Goal: Information Seeking & Learning: Learn about a topic

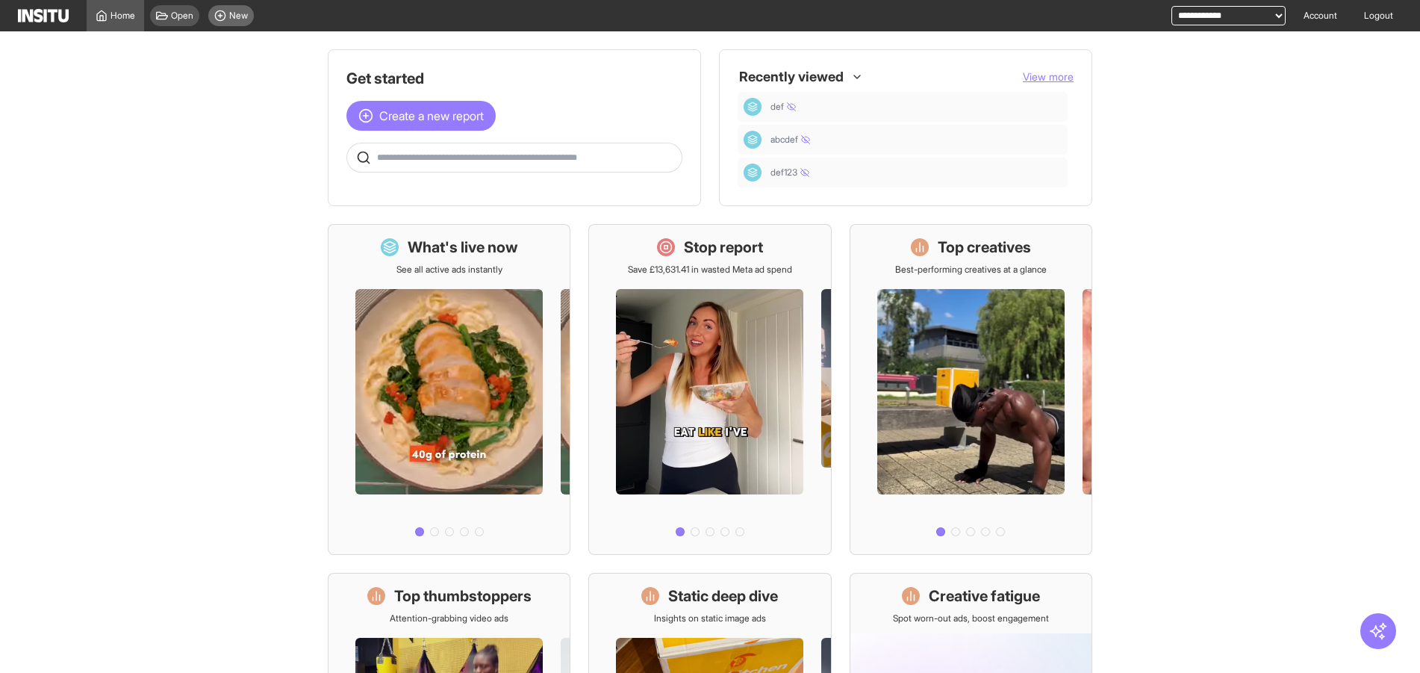
click at [230, 14] on span "New" at bounding box center [238, 16] width 19 height 12
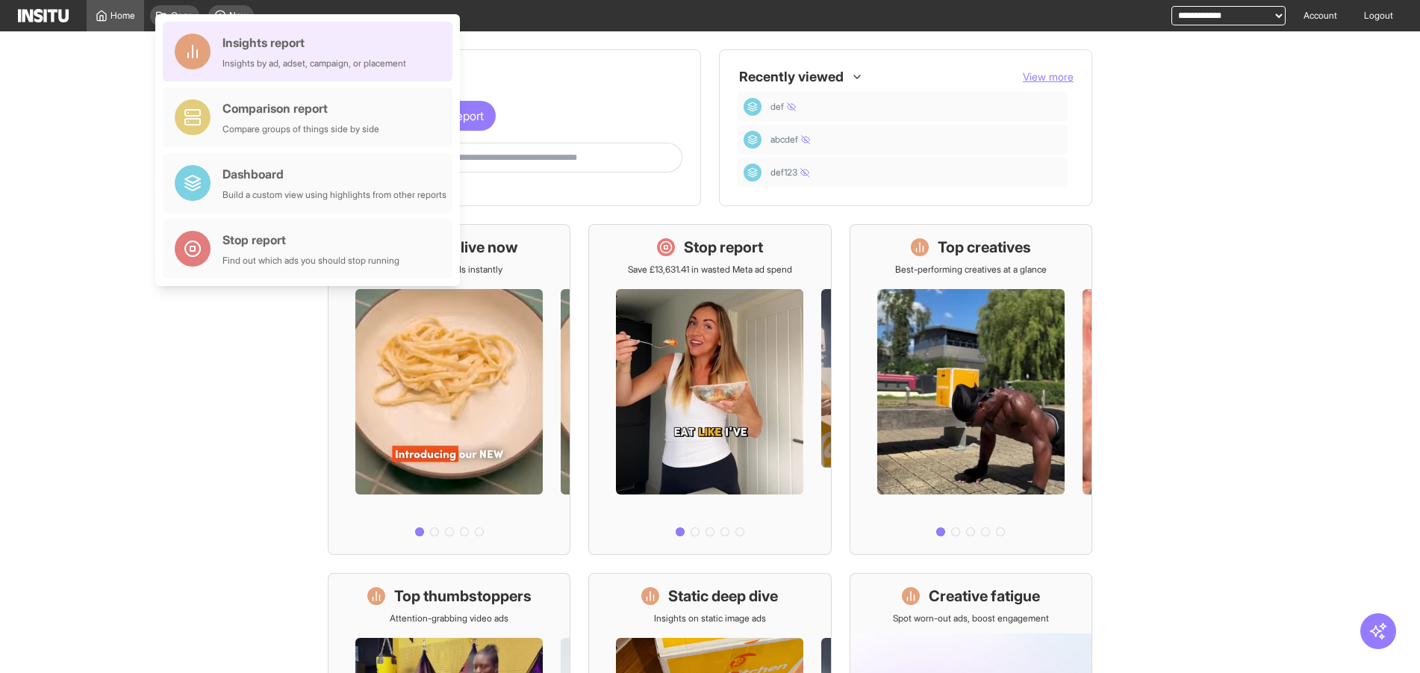
click at [268, 35] on div "Insights report" at bounding box center [315, 43] width 184 height 18
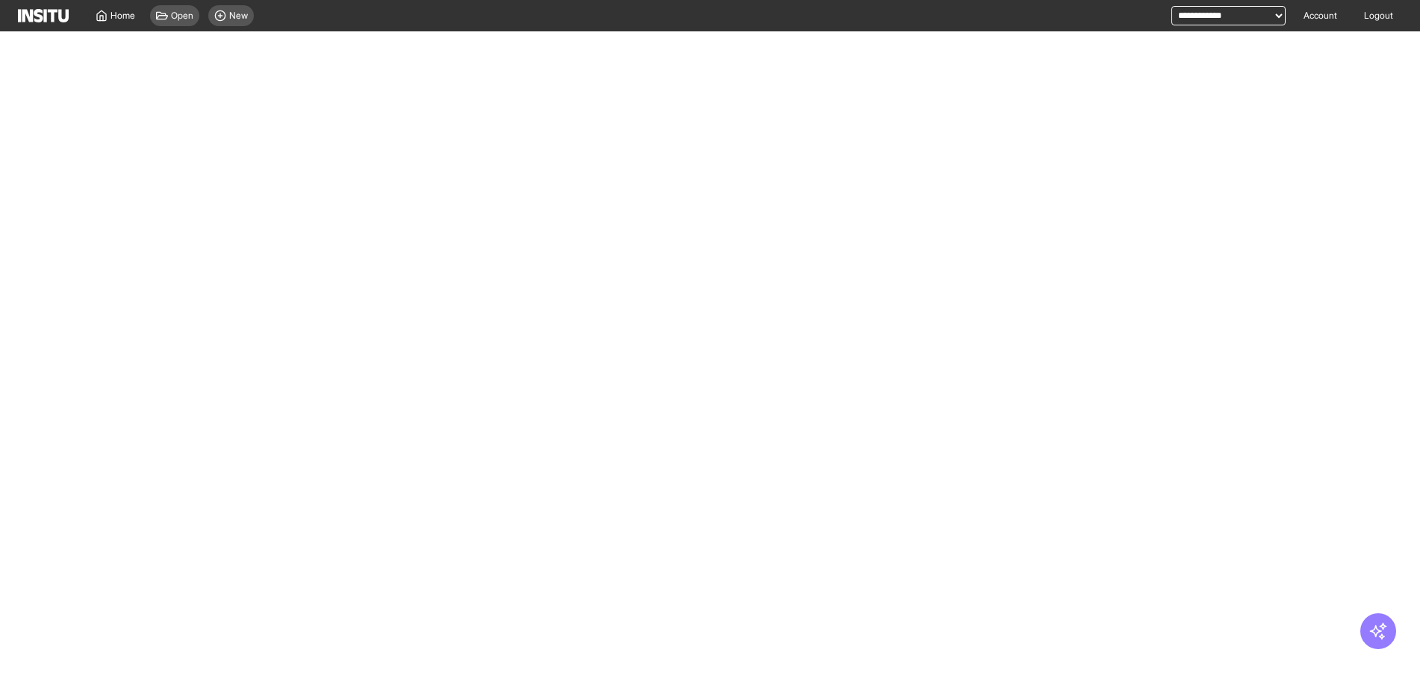
select select "**"
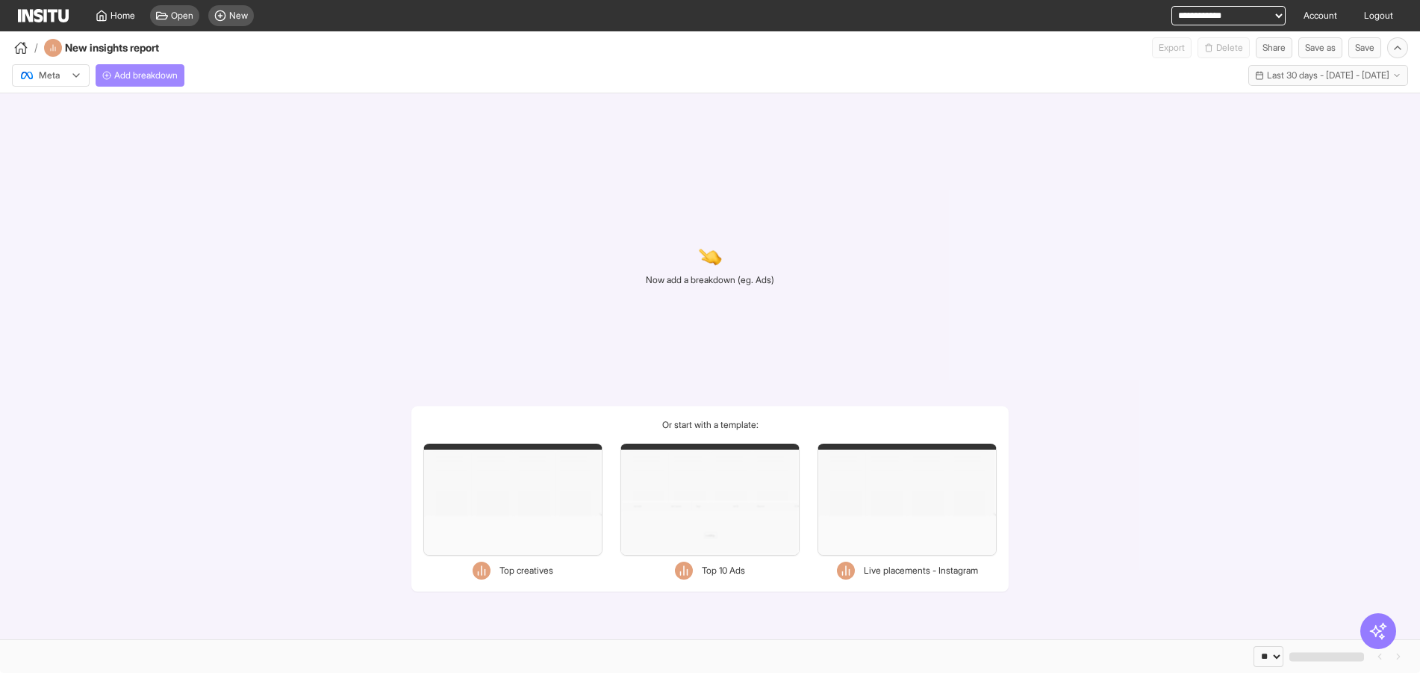
click at [166, 75] on span "Add breakdown" at bounding box center [145, 75] width 63 height 12
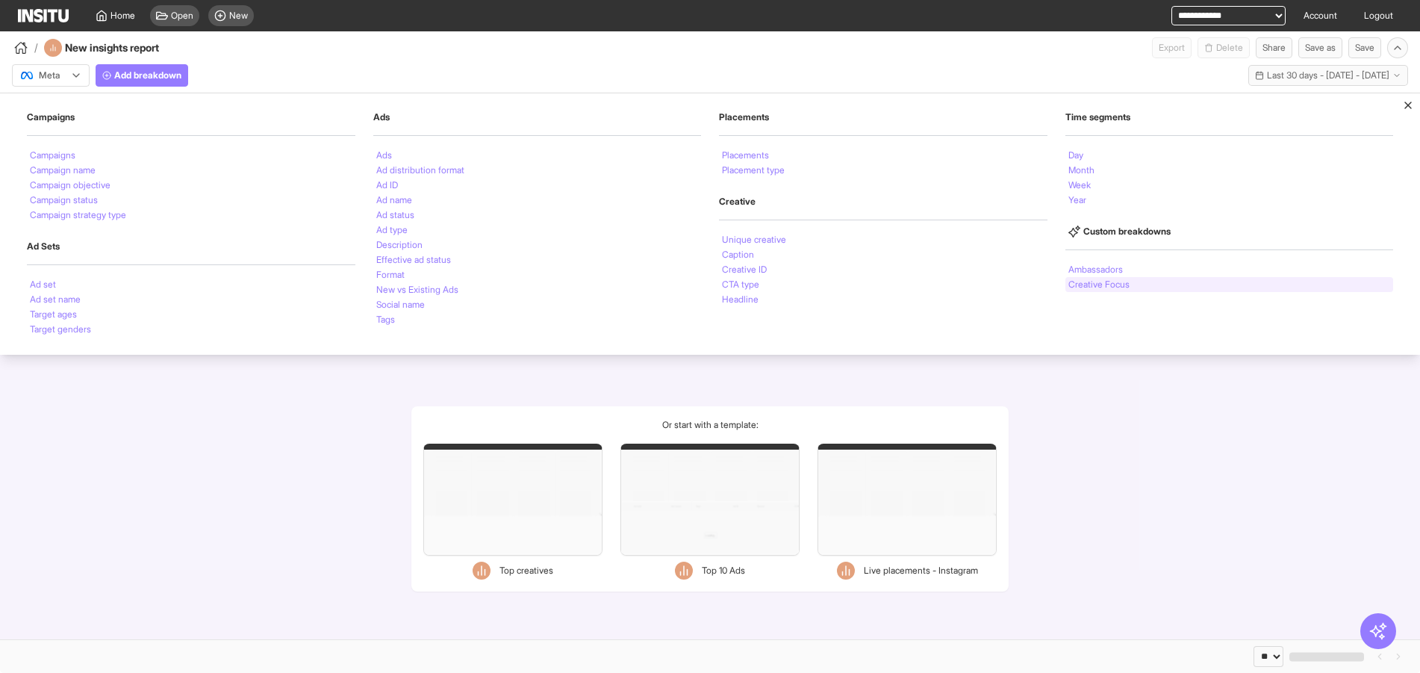
click at [1084, 281] on li "Creative Focus" at bounding box center [1099, 284] width 61 height 9
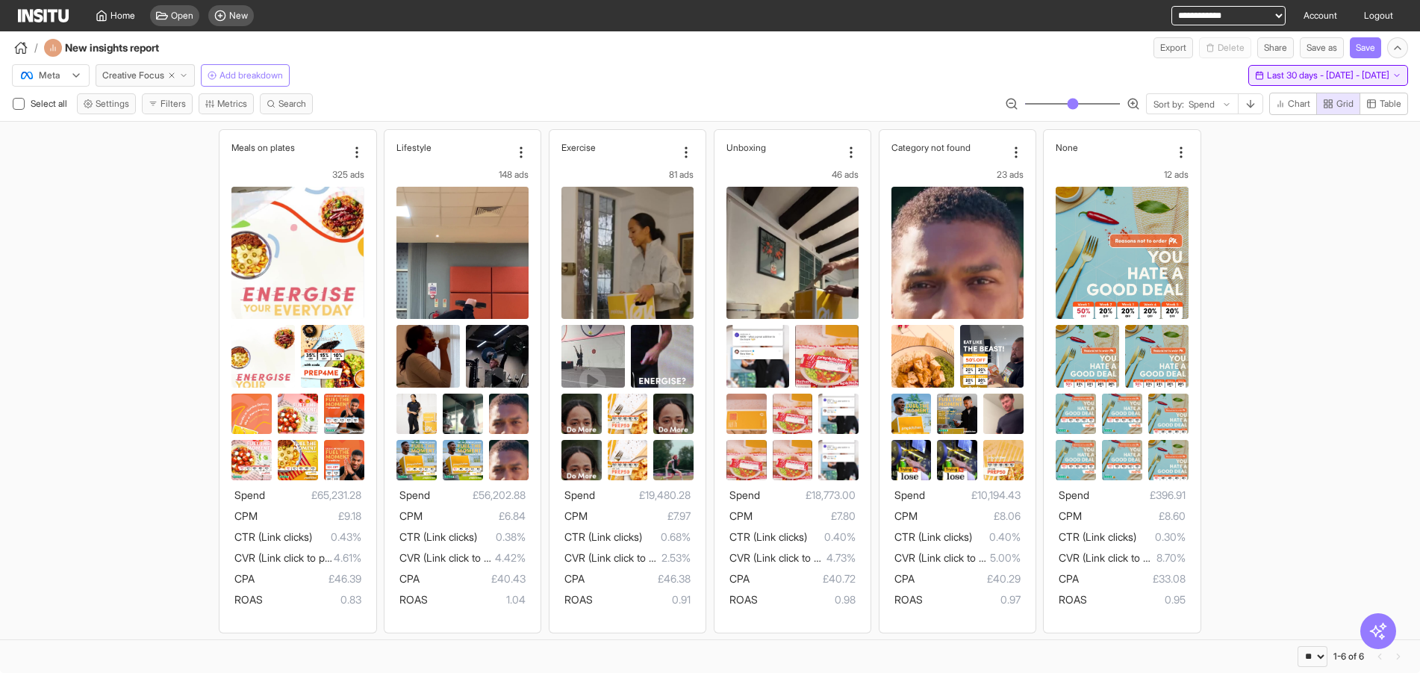
click at [1267, 81] on span "Last 30 days - [DATE] - [DATE]" at bounding box center [1328, 75] width 122 height 12
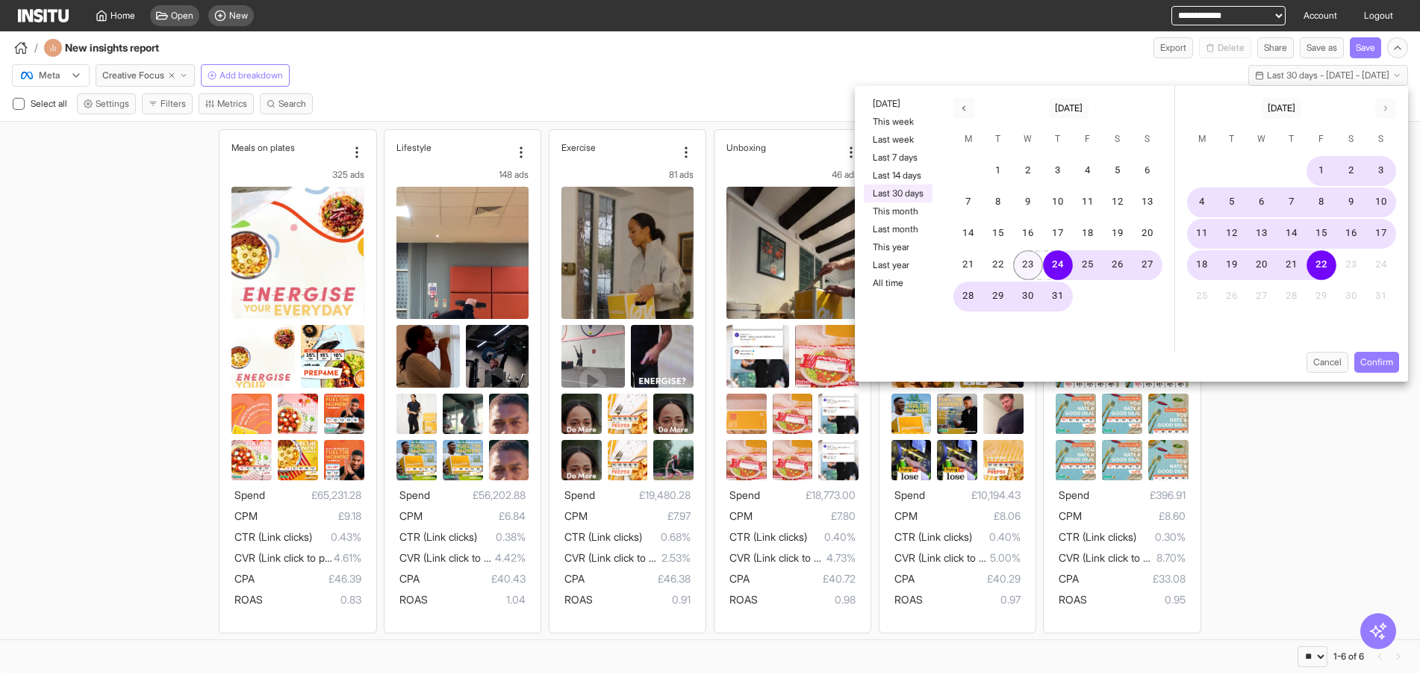
click at [1037, 261] on button "23" at bounding box center [1028, 265] width 30 height 30
click at [1387, 363] on button "Confirm" at bounding box center [1377, 362] width 45 height 21
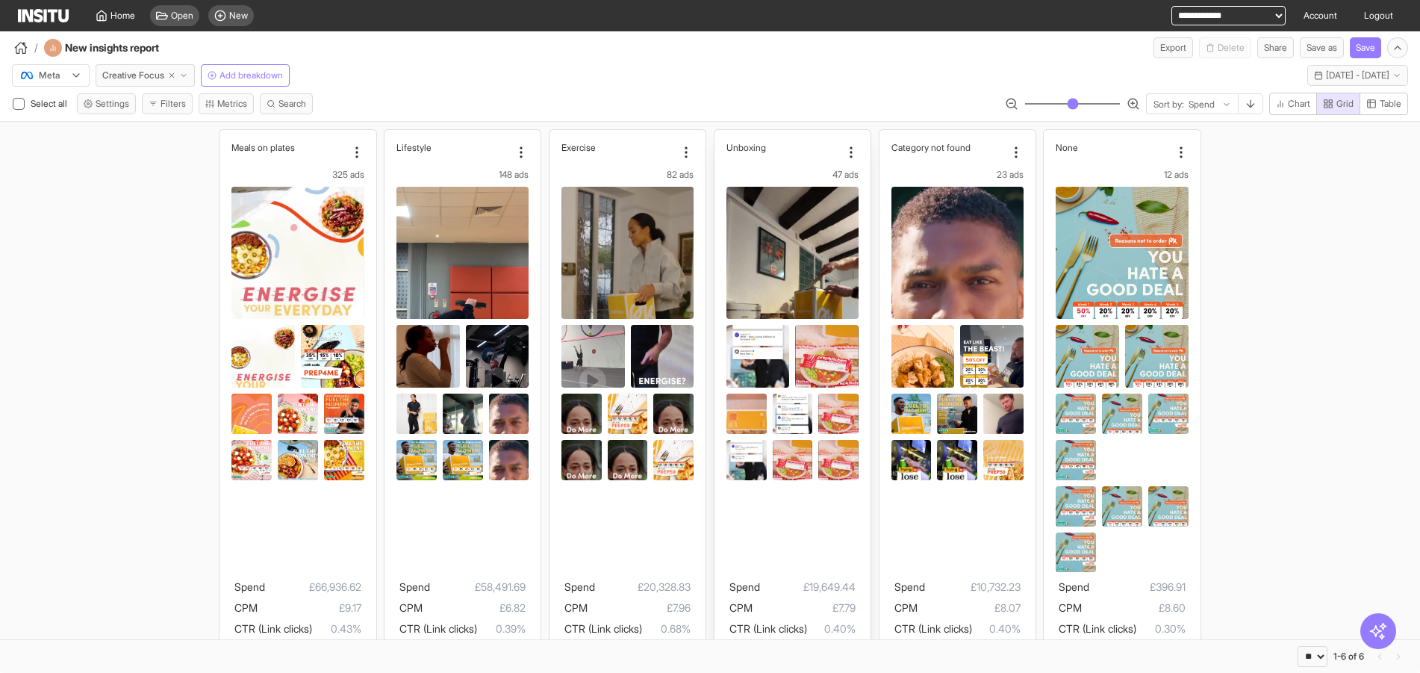
click at [806, 357] on img at bounding box center [826, 381] width 63 height 112
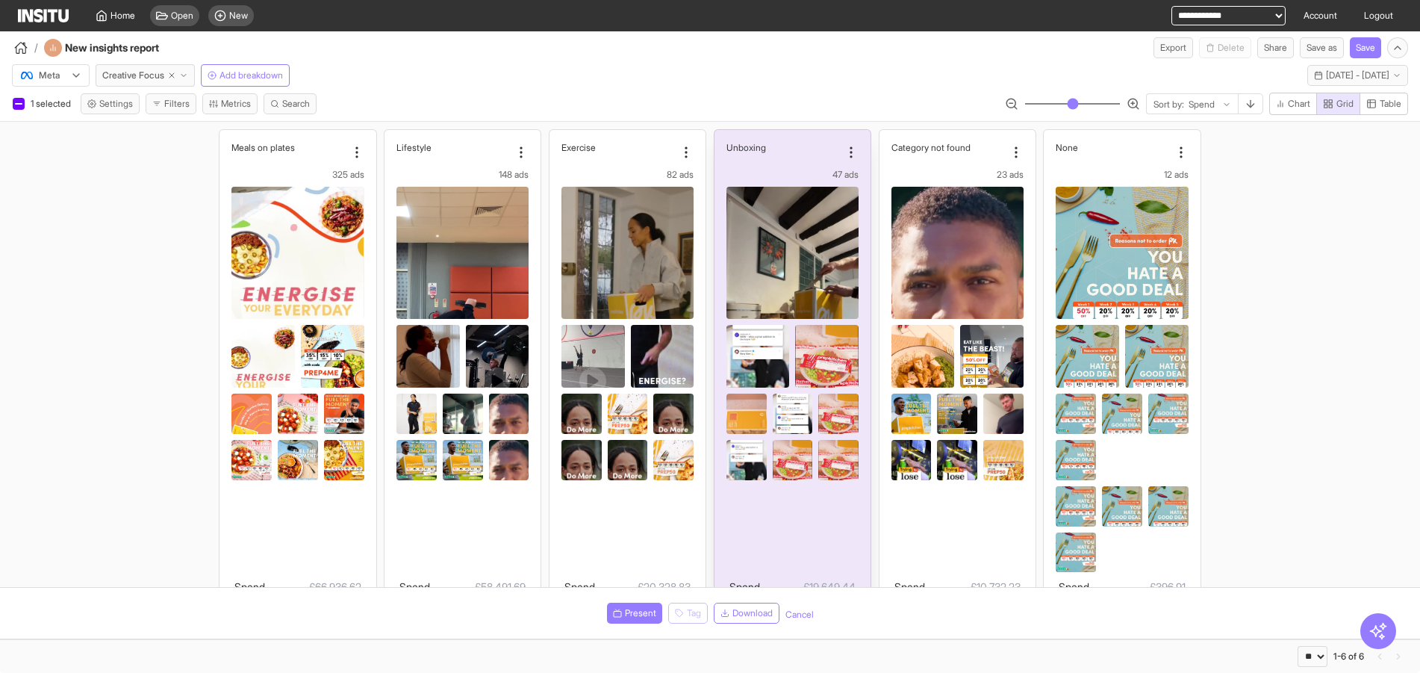
click at [806, 357] on img at bounding box center [826, 381] width 63 height 112
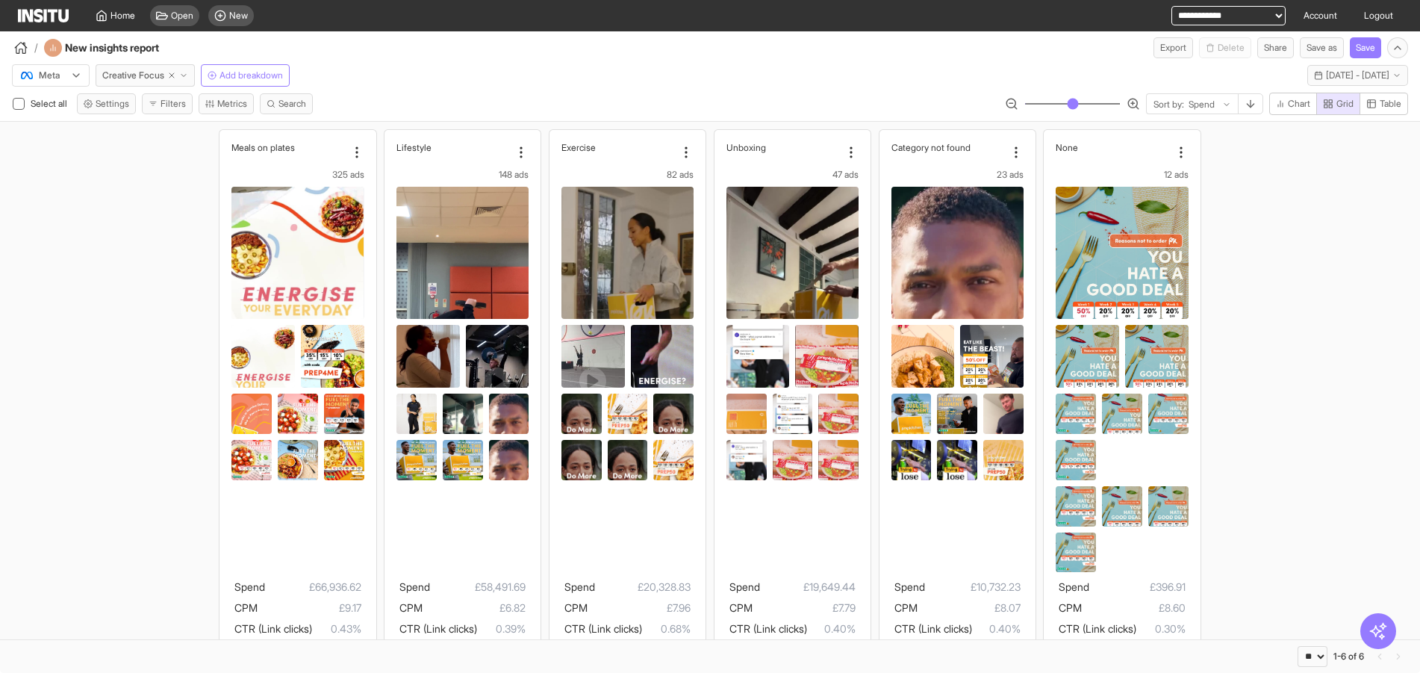
click at [914, 56] on div "/ New insights report Export Delete Share Save as Save" at bounding box center [710, 44] width 1420 height 27
